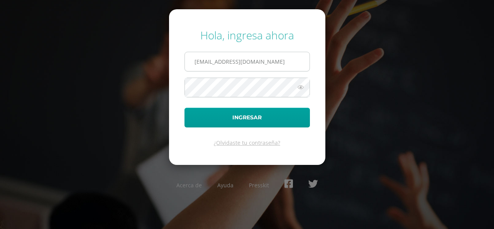
type input "COS0202596@osoriosandoval.edu.gt"
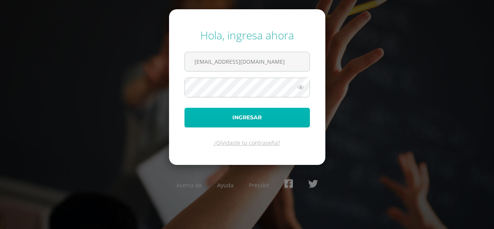
click at [247, 124] on button "Ingresar" at bounding box center [247, 118] width 125 height 20
click at [254, 116] on button "Ingresar" at bounding box center [247, 118] width 125 height 20
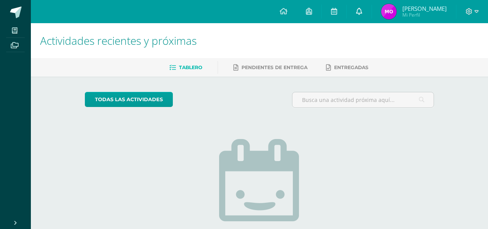
click at [371, 9] on link at bounding box center [359, 11] width 25 height 23
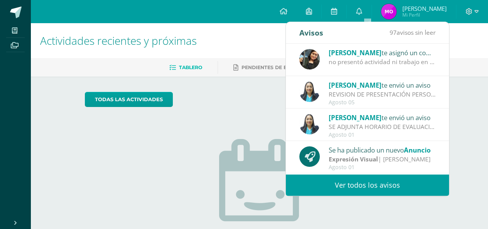
click at [248, 123] on div "No tienes actividades Échale un vistazo a los demás períodos o sal y disfruta d…" at bounding box center [260, 202] width 154 height 176
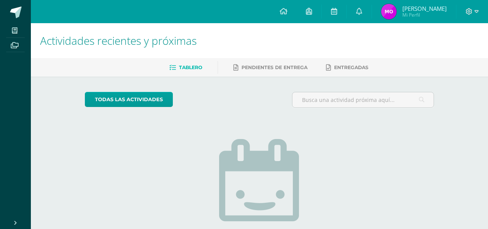
click at [190, 68] on span "Tablero" at bounding box center [190, 67] width 23 height 6
click at [164, 95] on link "todas las Actividades" at bounding box center [129, 99] width 88 height 15
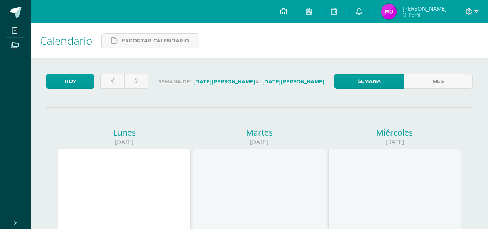
click at [293, 18] on link at bounding box center [284, 11] width 26 height 23
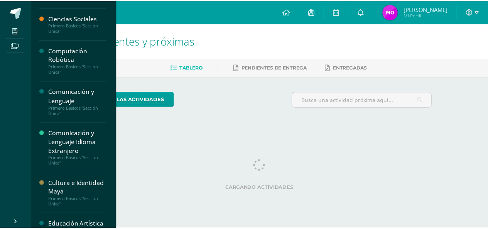
scroll to position [39, 0]
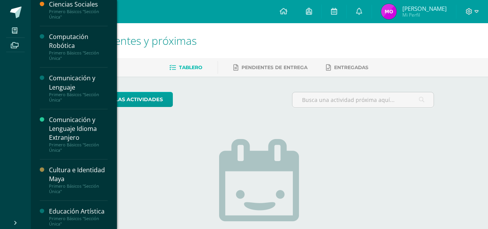
click at [70, 47] on div "Computación Robótica" at bounding box center [78, 41] width 59 height 18
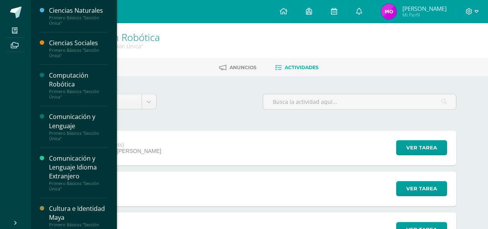
click at [78, 80] on div "Computación Robótica" at bounding box center [78, 80] width 59 height 18
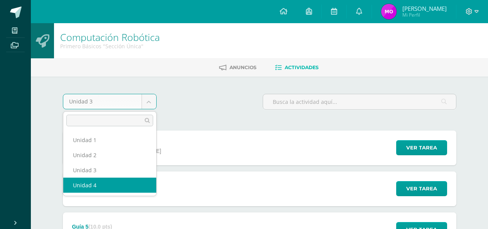
select select "Unidad 4"
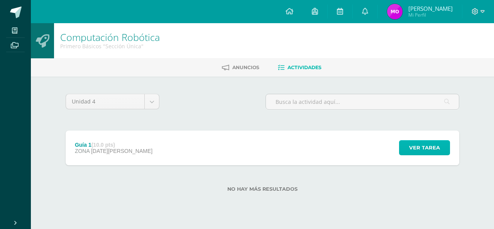
click at [424, 142] on span "Ver tarea" at bounding box center [424, 148] width 31 height 14
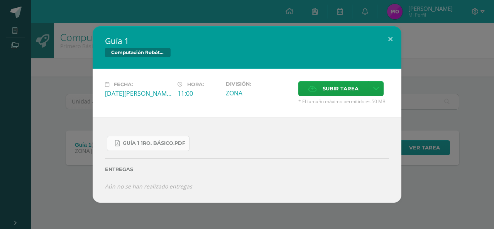
click at [141, 143] on span "Guía 1 1ro. Básico.pdf" at bounding box center [154, 143] width 63 height 6
